Goal: Task Accomplishment & Management: Use online tool/utility

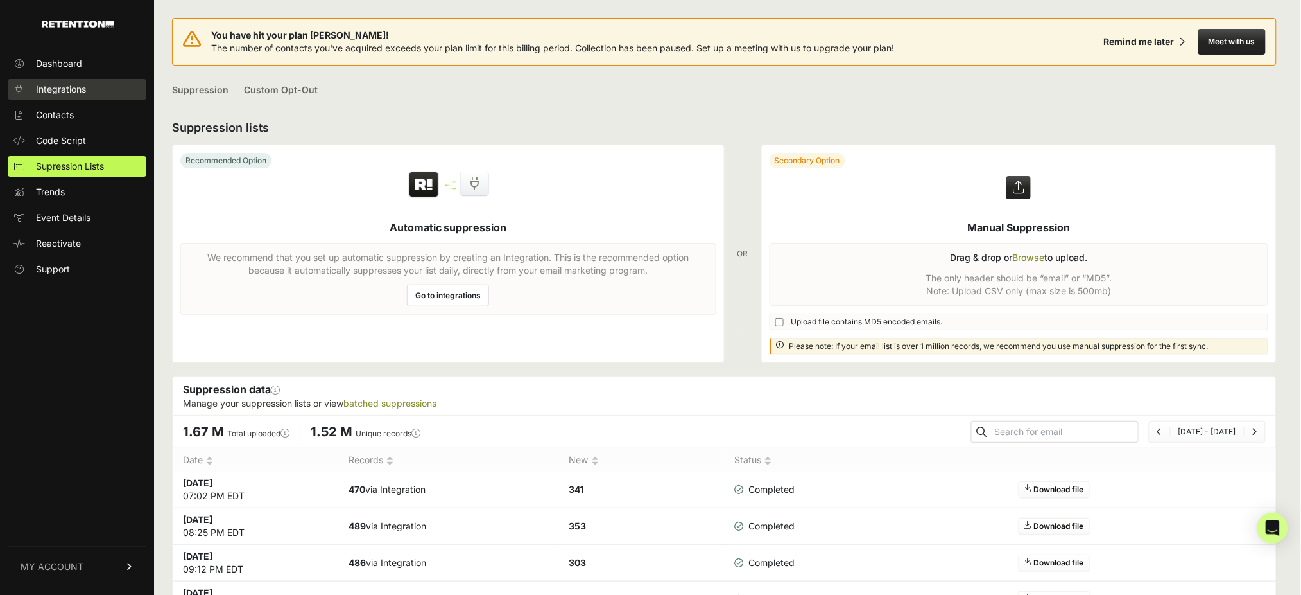
click at [57, 85] on span "Integrations" at bounding box center [61, 89] width 50 height 13
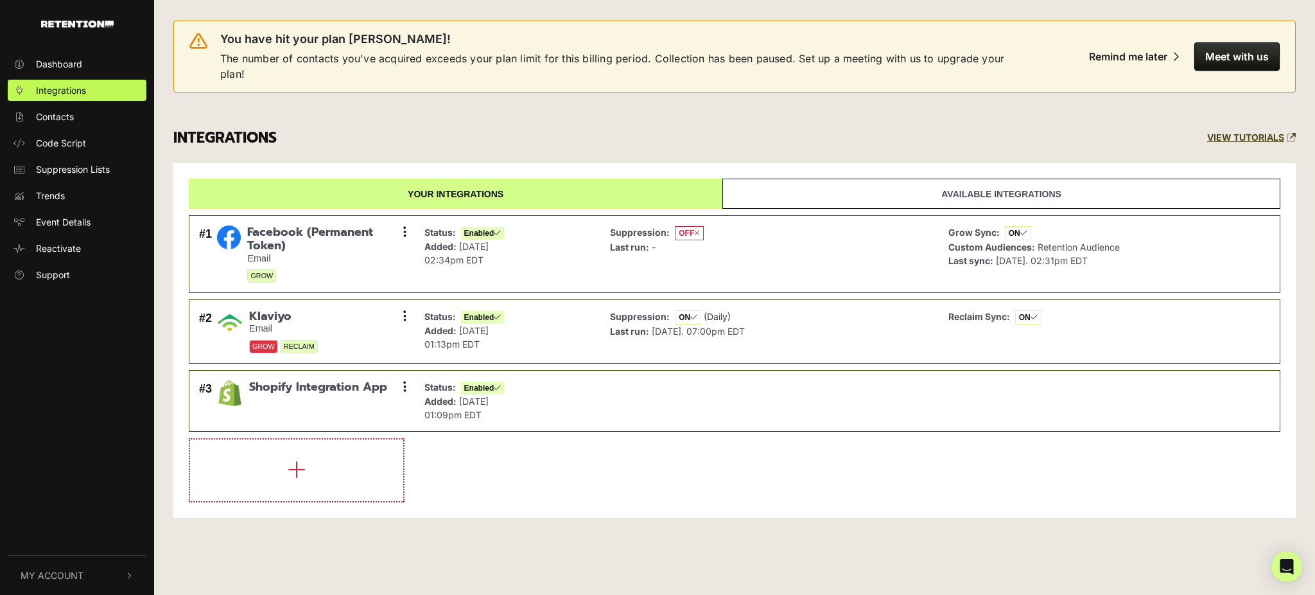
click at [132, 575] on icon "button" at bounding box center [129, 575] width 9 height 8
click at [92, 465] on link "API Details" at bounding box center [77, 465] width 139 height 21
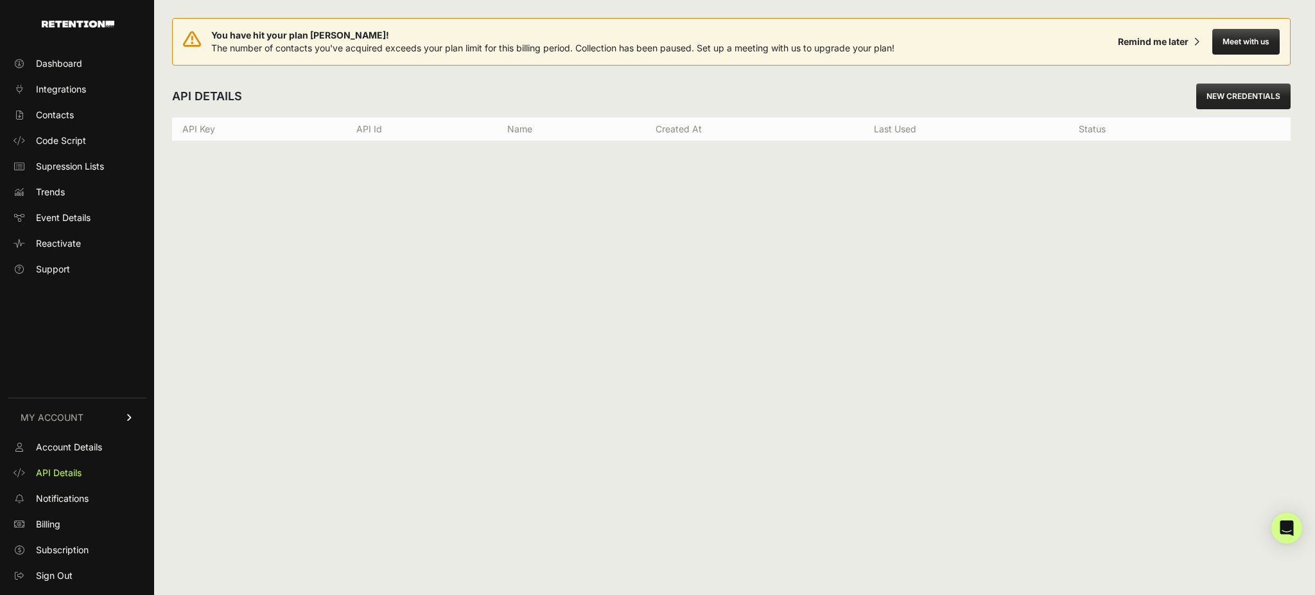
click at [963, 92] on div "API DETAILS NEW CREDENTIALS" at bounding box center [731, 96] width 1118 height 41
